Goal: Find contact information: Find contact information

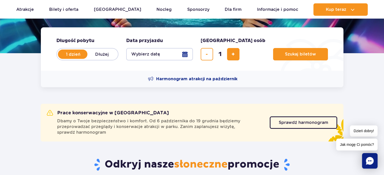
scroll to position [109, 0]
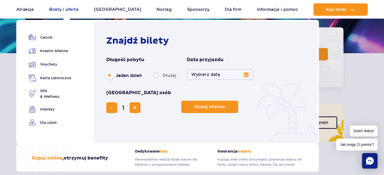
click at [63, 9] on link "Bilety i oferta" at bounding box center [63, 9] width 29 height 12
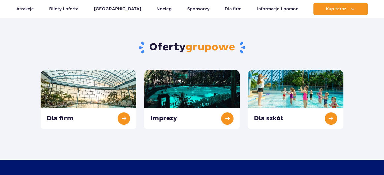
scroll to position [191, 0]
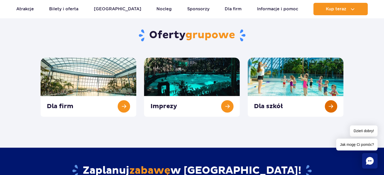
click at [275, 78] on link at bounding box center [296, 87] width 96 height 59
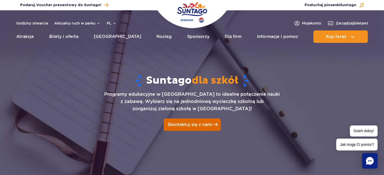
click at [200, 123] on span "Skontaktuj się z nami" at bounding box center [190, 124] width 45 height 5
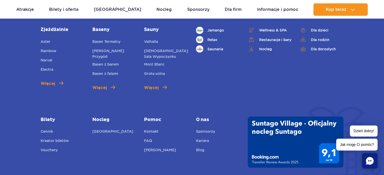
scroll to position [1033, 0]
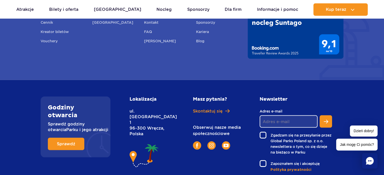
click at [66, 104] on h2 "Godziny otwarcia" at bounding box center [75, 112] width 55 height 16
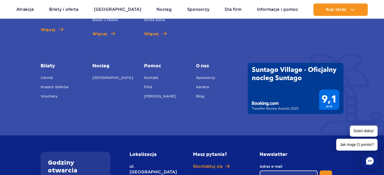
scroll to position [1006, 0]
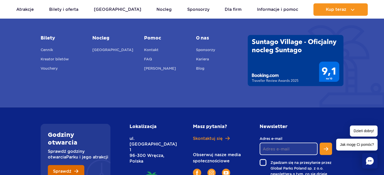
click at [78, 165] on link "Sprawdź" at bounding box center [66, 171] width 36 height 12
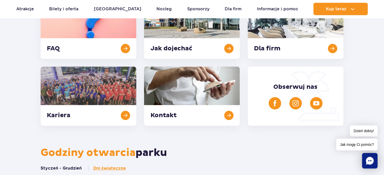
scroll to position [138, 0]
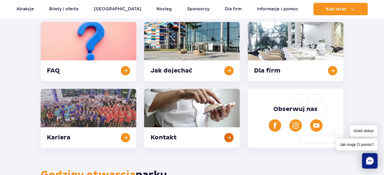
click at [191, 100] on link at bounding box center [192, 118] width 96 height 59
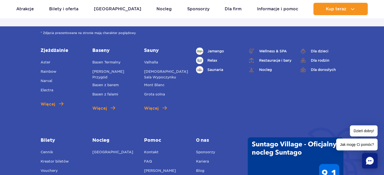
scroll to position [218, 0]
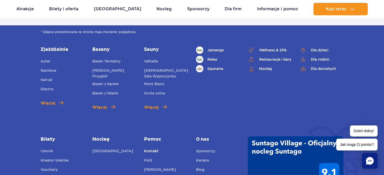
click at [152, 151] on link "Kontakt" at bounding box center [151, 151] width 14 height 7
